Goal: Information Seeking & Learning: Learn about a topic

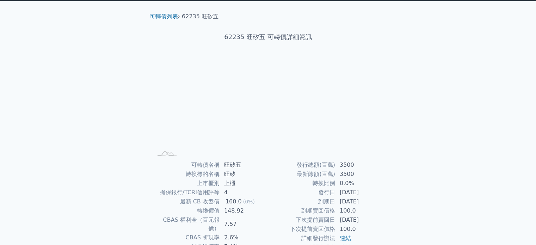
scroll to position [76, 0]
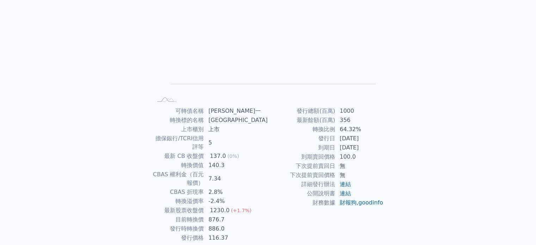
scroll to position [71, 0]
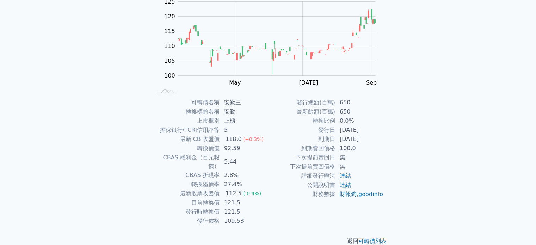
scroll to position [79, 0]
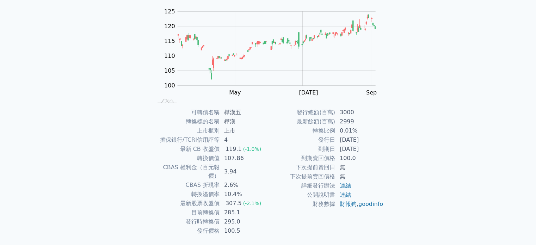
scroll to position [69, 0]
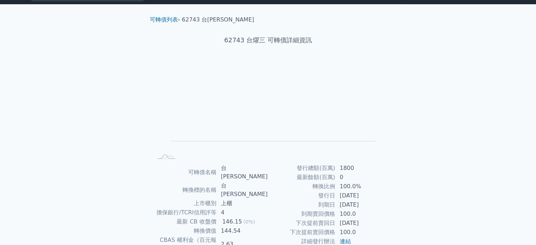
scroll to position [7, 0]
